Goal: Transaction & Acquisition: Download file/media

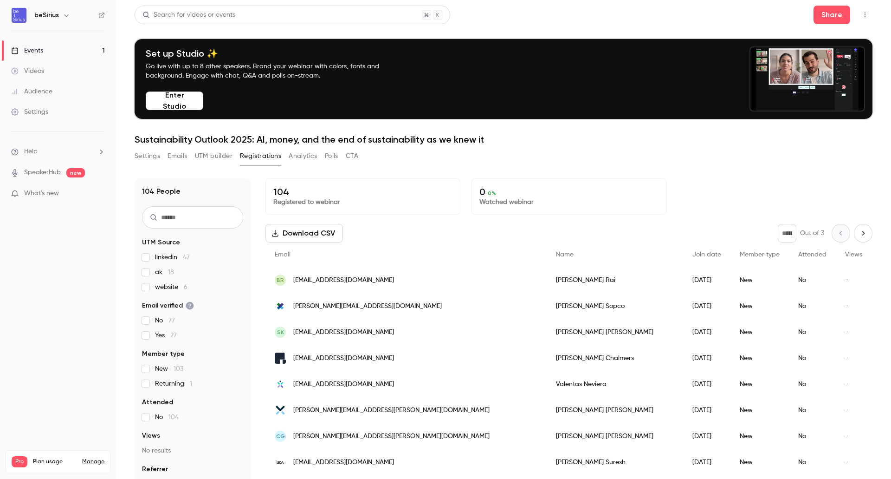
click at [321, 233] on button "Download CSV" at bounding box center [305, 233] width 78 height 19
